Goal: Information Seeking & Learning: Learn about a topic

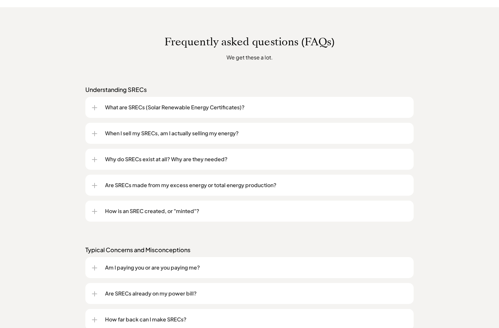
scroll to position [482, 0]
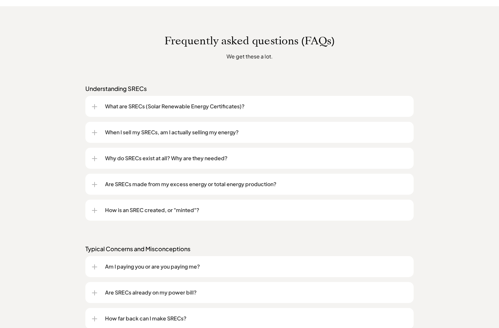
click at [190, 158] on p "Why do SRECs exist at all? Why are they needed?" at bounding box center [256, 158] width 302 height 8
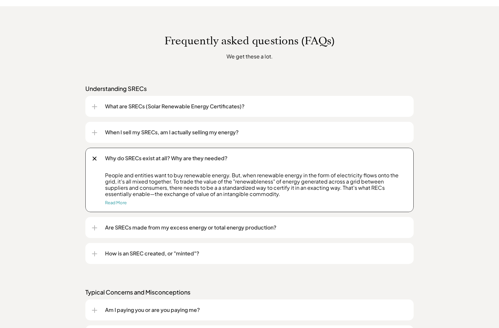
click at [95, 158] on div at bounding box center [95, 159] width 8 height 8
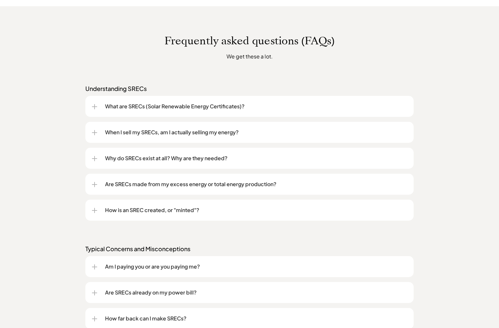
click at [152, 268] on p "Am I paying you or are you paying me?" at bounding box center [256, 267] width 302 height 8
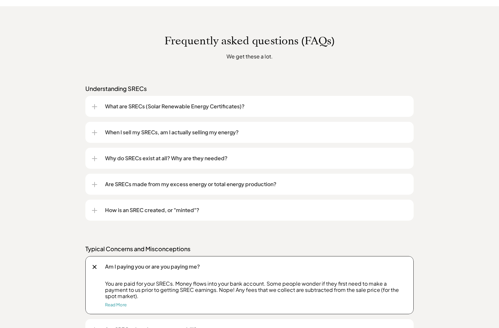
click at [95, 267] on div at bounding box center [95, 267] width 4 height 4
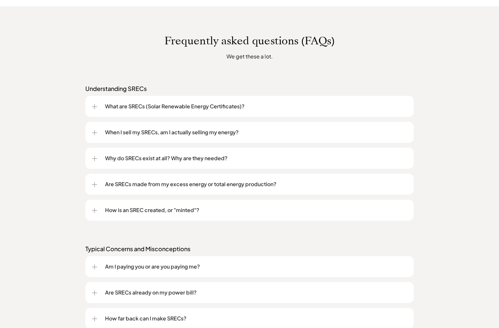
click at [147, 295] on p "Are SRECs already on my power bill?" at bounding box center [256, 293] width 302 height 8
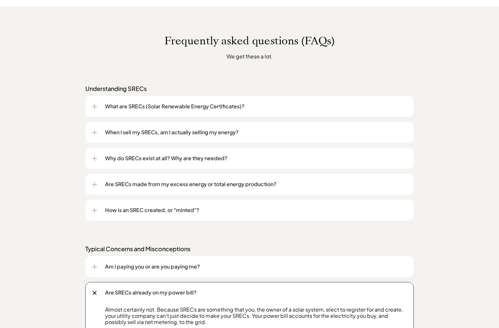
click at [95, 292] on div at bounding box center [95, 293] width 8 height 8
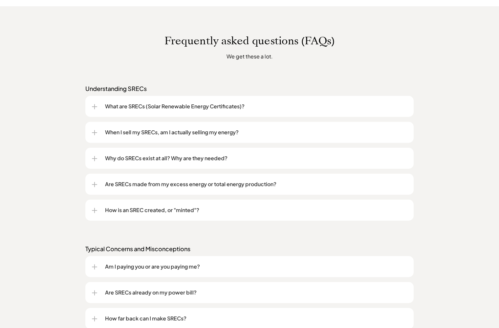
click at [76, 288] on div "Frequently asked questions (FAQs) We get these a lot. Understanding SRECs What …" at bounding box center [249, 307] width 499 height 603
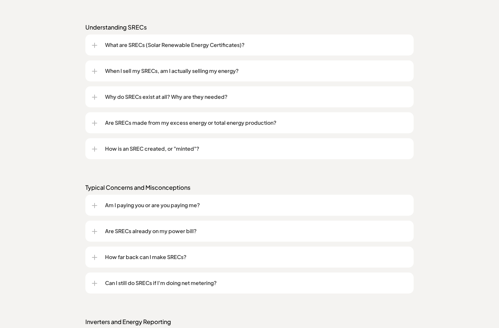
scroll to position [557, 0]
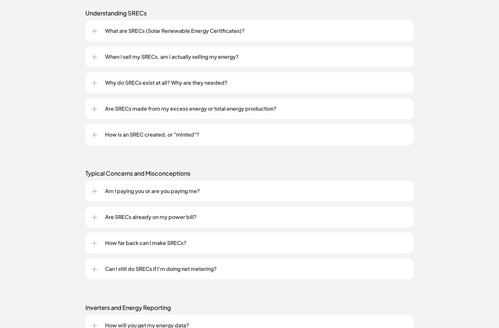
click at [116, 270] on p "Can I still do SRECs if I'm doing net metering?" at bounding box center [256, 269] width 302 height 8
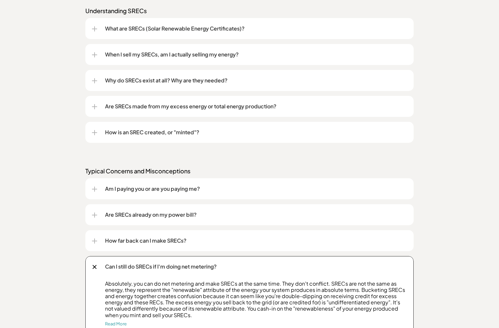
click at [94, 267] on div at bounding box center [95, 267] width 8 height 8
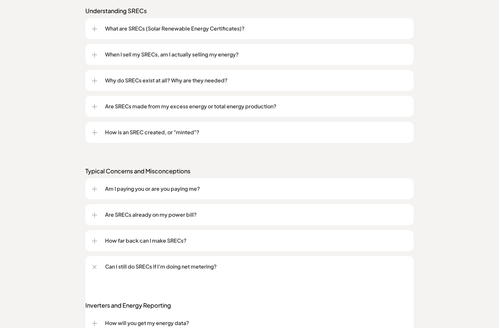
scroll to position [559, 0]
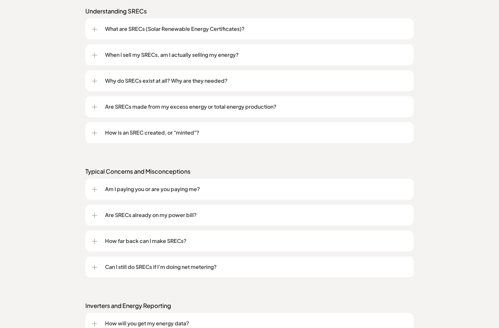
click at [62, 284] on div "Frequently asked questions (FAQs) We get these a lot. Understanding SRECs What …" at bounding box center [249, 230] width 499 height 603
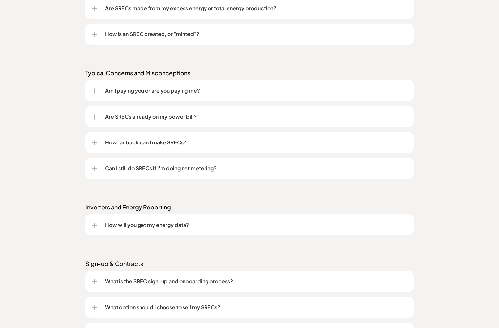
scroll to position [660, 0]
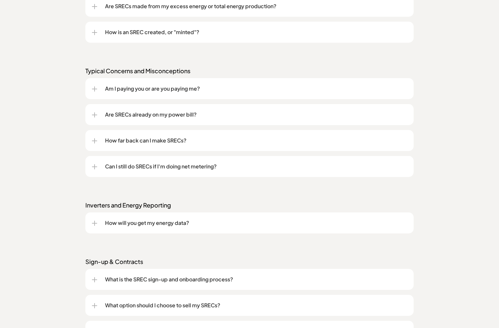
click at [96, 223] on div at bounding box center [94, 223] width 5 height 5
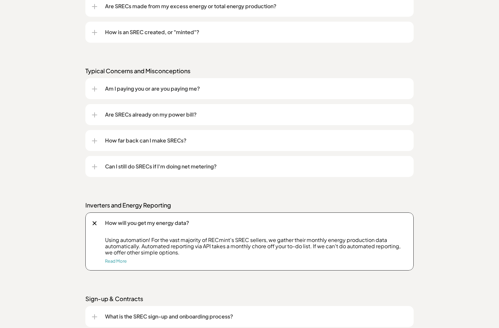
click at [95, 223] on div at bounding box center [95, 223] width 8 height 8
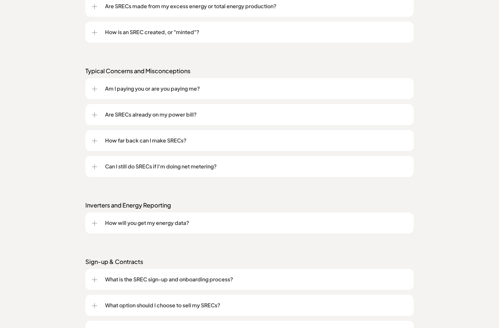
click at [219, 252] on div "Frequently asked questions (FAQs) We get these a lot. Understanding SRECs What …" at bounding box center [249, 129] width 499 height 603
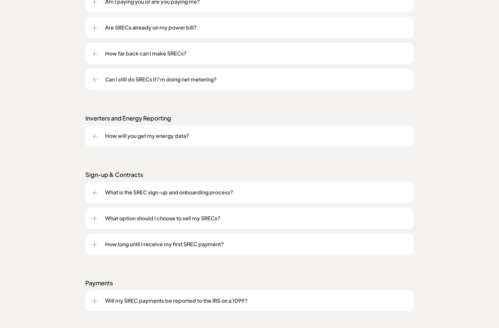
scroll to position [747, 0]
click at [96, 243] on div at bounding box center [94, 244] width 5 height 5
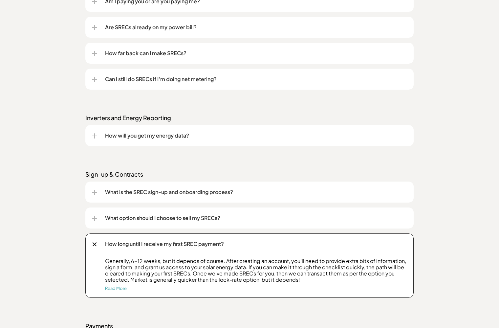
click at [95, 243] on div at bounding box center [95, 244] width 8 height 8
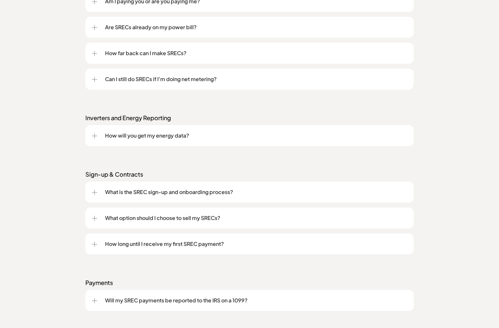
scroll to position [748, 0]
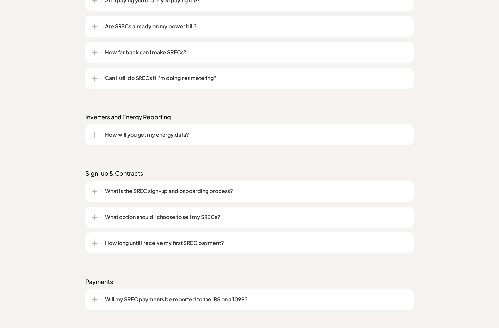
click at [94, 297] on div at bounding box center [94, 299] width 5 height 5
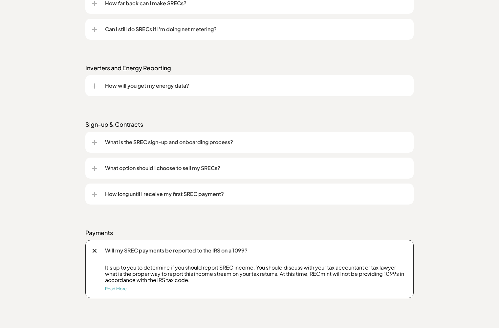
scroll to position [801, 0]
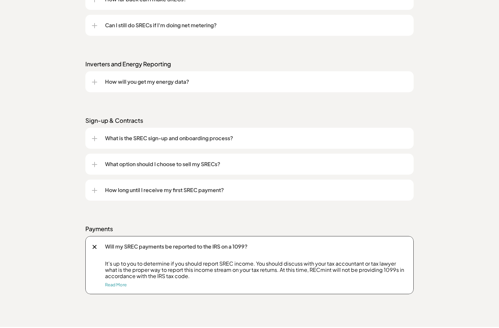
click at [92, 247] on div at bounding box center [95, 247] width 8 height 8
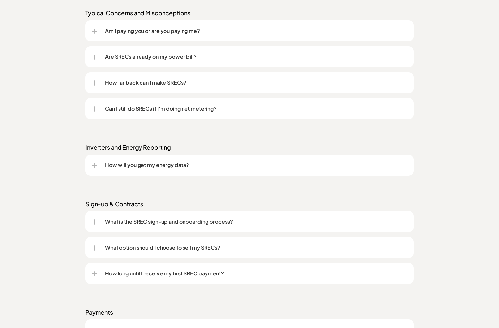
scroll to position [718, 0]
click at [154, 83] on p "How far back can I make SRECs?" at bounding box center [256, 82] width 302 height 8
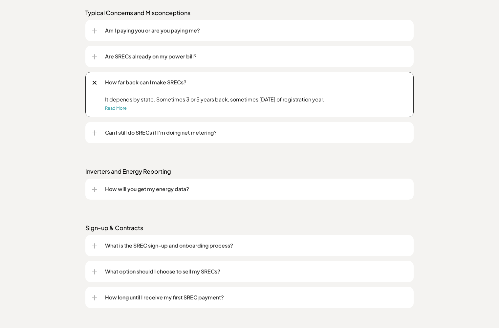
drag, startPoint x: 94, startPoint y: 82, endPoint x: 92, endPoint y: 87, distance: 5.3
click at [94, 82] on div at bounding box center [95, 83] width 8 height 8
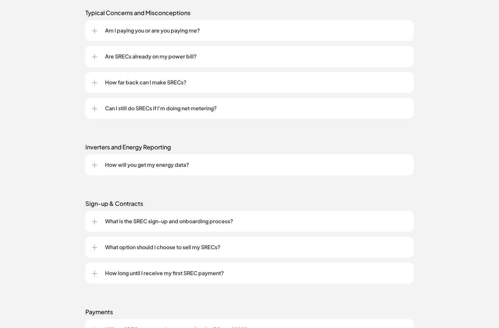
click at [101, 56] on div "Are SRECs already on my power bill?" at bounding box center [249, 56] width 315 height 21
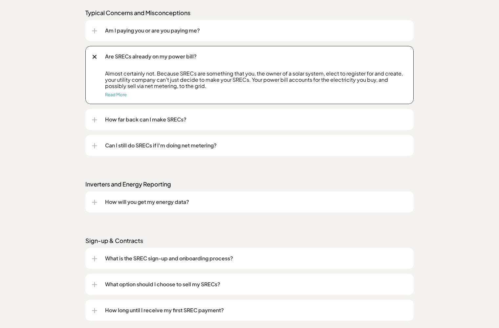
click at [94, 56] on div at bounding box center [95, 57] width 8 height 8
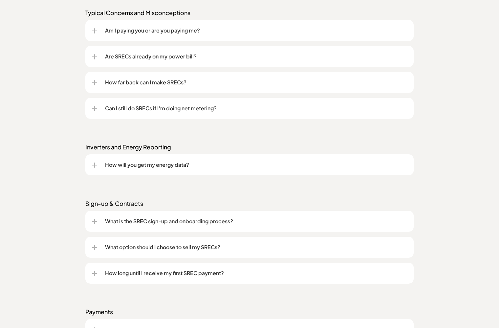
click at [95, 31] on div at bounding box center [94, 30] width 5 height 5
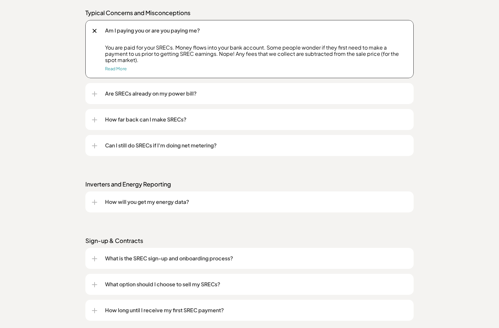
click at [96, 31] on div at bounding box center [95, 31] width 8 height 8
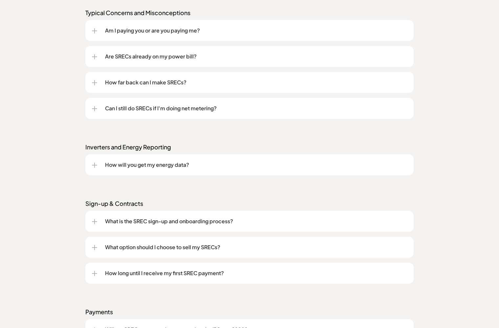
click at [63, 34] on div "Frequently asked questions (FAQs) We get these a lot. Understanding SRECs What …" at bounding box center [249, 71] width 499 height 603
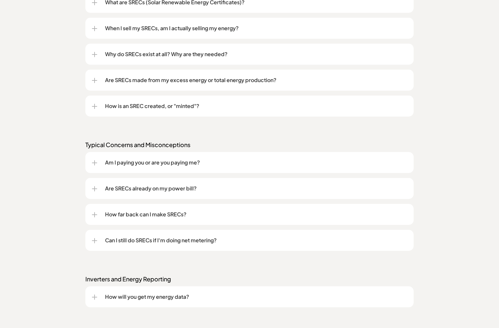
scroll to position [585, 0]
click at [93, 80] on div at bounding box center [94, 80] width 5 height 5
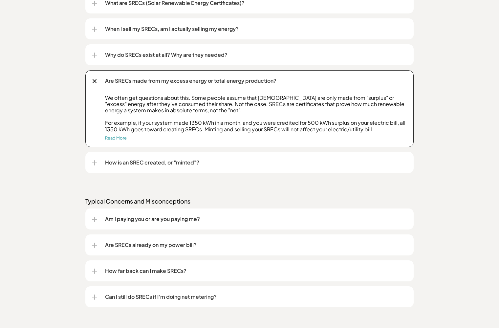
click at [94, 80] on div at bounding box center [95, 81] width 8 height 8
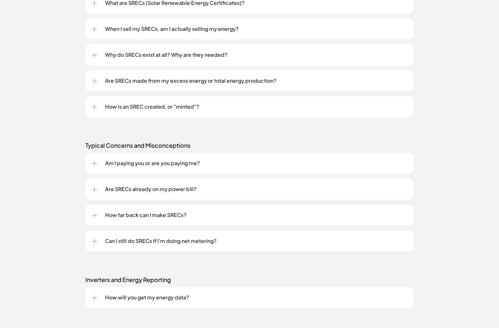
click at [97, 54] on div at bounding box center [94, 55] width 5 height 5
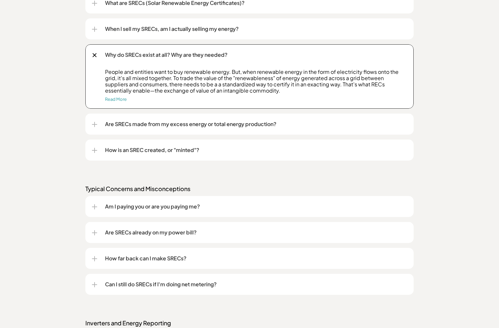
click at [95, 54] on div at bounding box center [95, 55] width 8 height 8
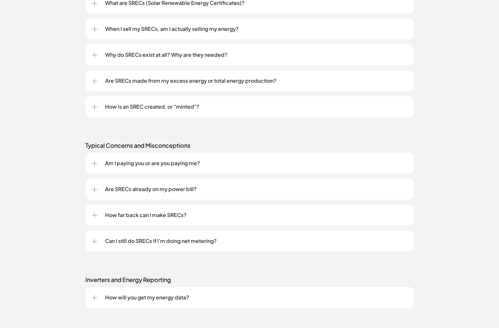
click at [96, 29] on div at bounding box center [94, 29] width 5 height 5
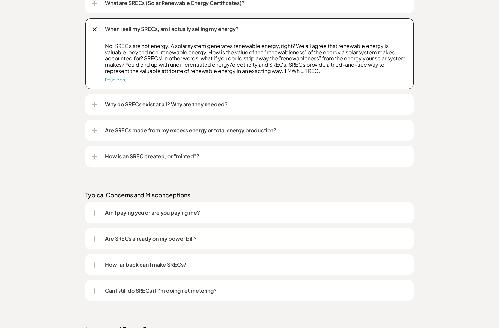
click at [94, 28] on div at bounding box center [95, 29] width 8 height 8
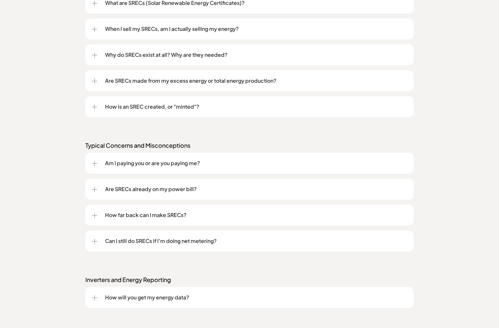
click at [98, 3] on div "What are SRECs (Solar Renewable Energy Certificates)?" at bounding box center [249, 2] width 315 height 21
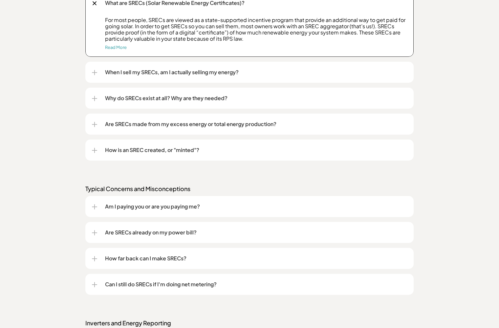
click at [95, 1] on div at bounding box center [95, 3] width 8 height 8
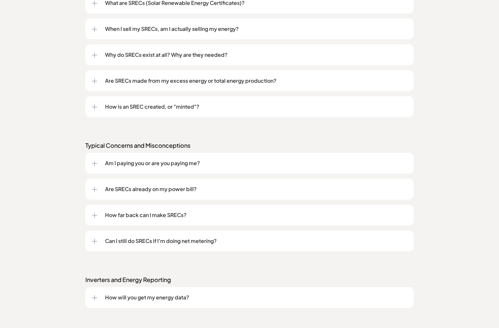
click at [59, 13] on div "Frequently asked questions (FAQs) We get these a lot. Understanding SRECs What …" at bounding box center [249, 204] width 499 height 603
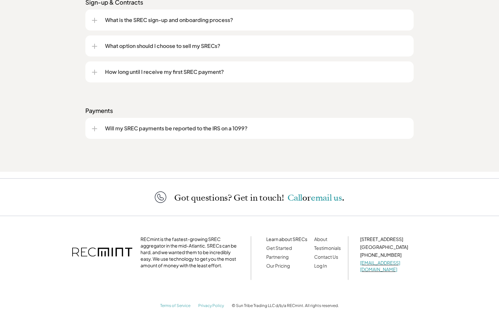
scroll to position [920, 0]
